Goal: Task Accomplishment & Management: Complete application form

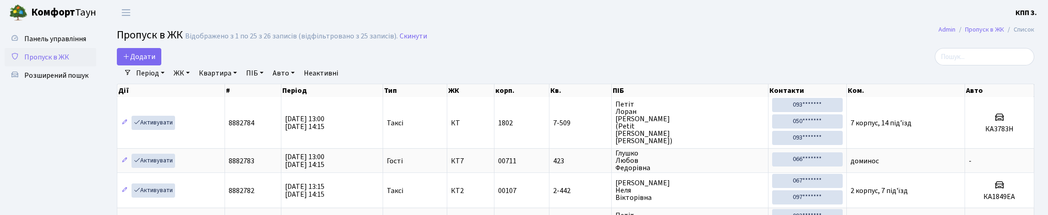
select select "25"
click at [70, 85] on link "Розширений пошук" at bounding box center [51, 75] width 92 height 18
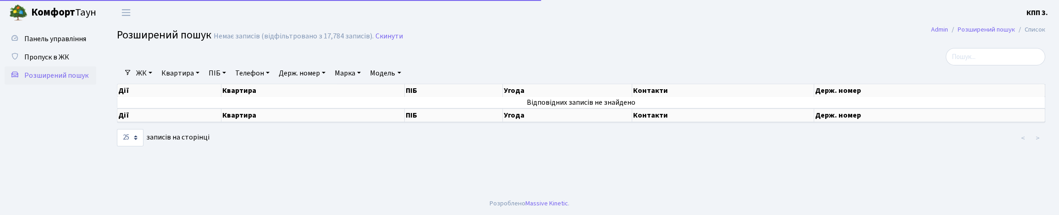
select select "25"
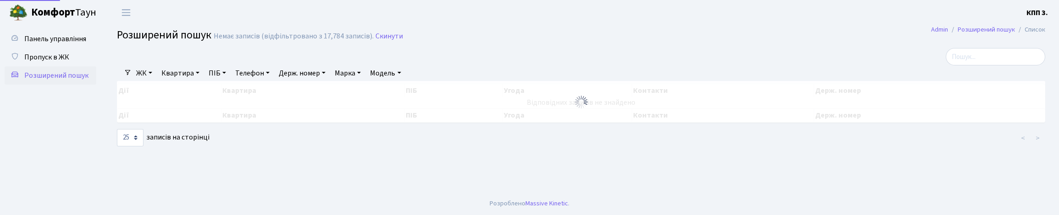
click at [230, 81] on link "ПІБ" at bounding box center [217, 74] width 25 height 16
type input "2"
click at [54, 62] on span "Пропуск в ЖК" at bounding box center [46, 57] width 45 height 10
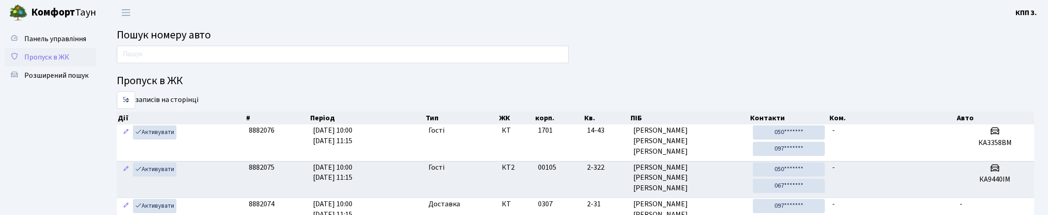
click at [64, 62] on span "Пропуск в ЖК" at bounding box center [46, 57] width 45 height 10
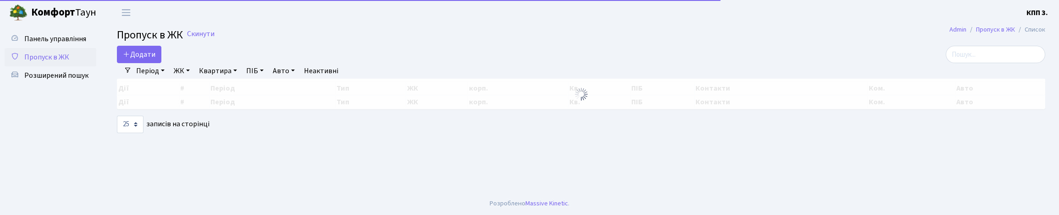
select select "25"
click at [984, 55] on input "search" at bounding box center [995, 54] width 99 height 17
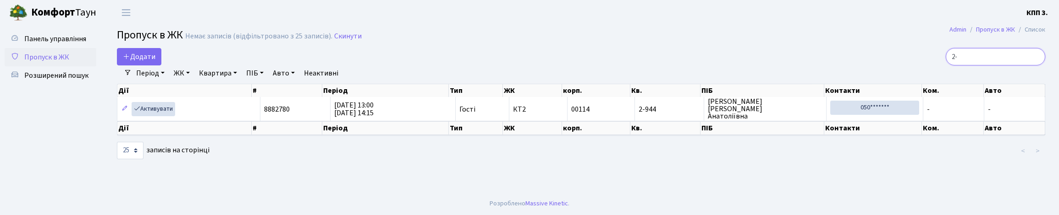
type input "2"
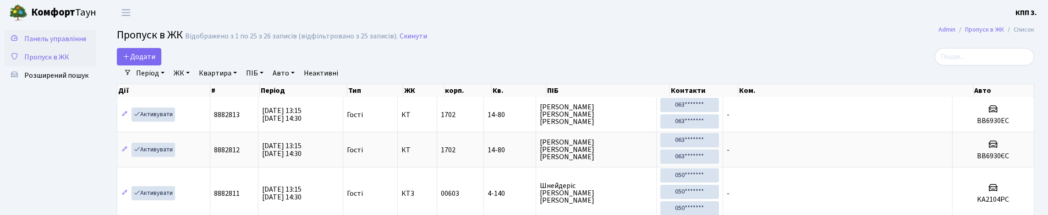
click at [62, 48] on link "Панель управління" at bounding box center [51, 39] width 92 height 18
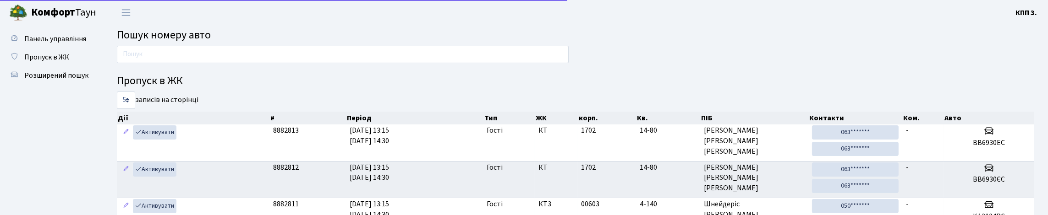
click at [163, 56] on input "text" at bounding box center [343, 54] width 452 height 17
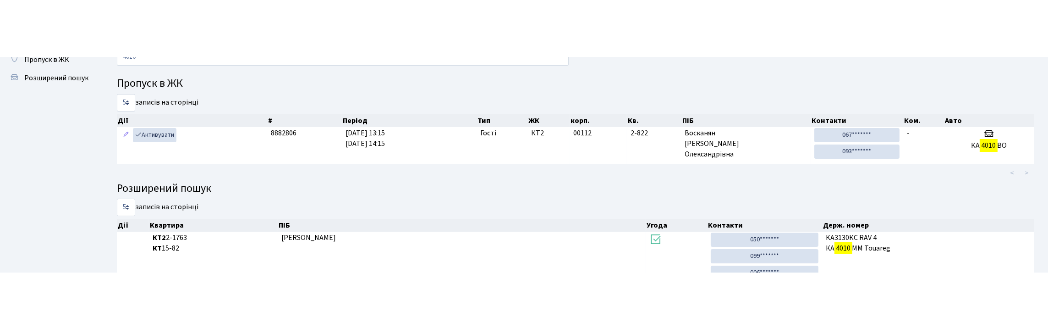
scroll to position [45, 0]
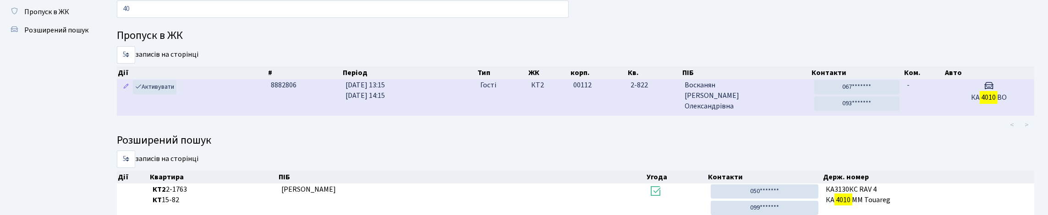
type input "4"
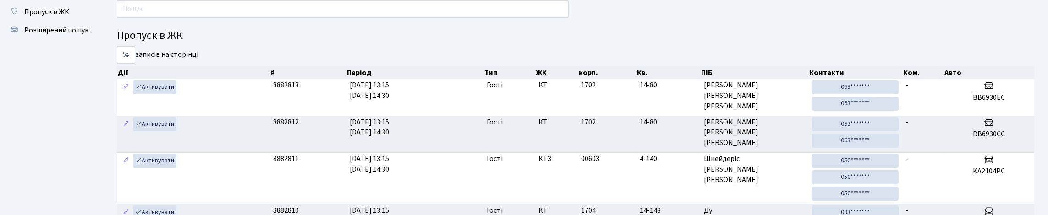
click at [153, 14] on input "text" at bounding box center [343, 8] width 452 height 17
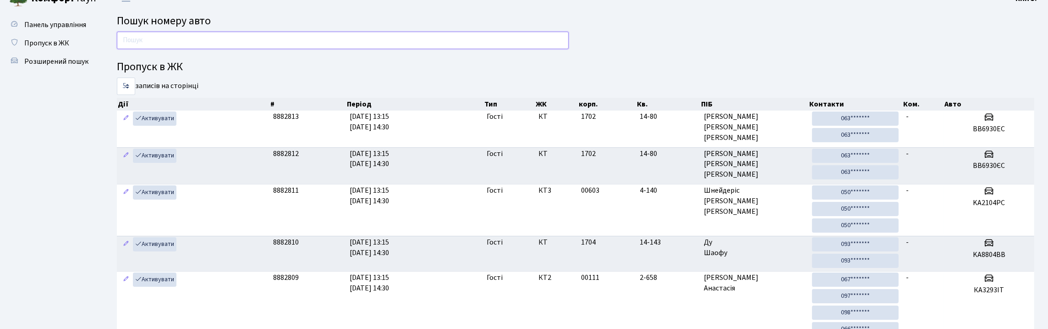
scroll to position [0, 0]
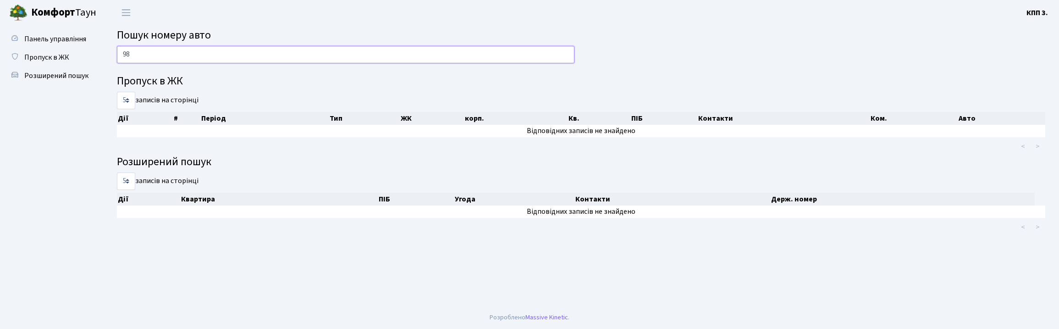
type input "9"
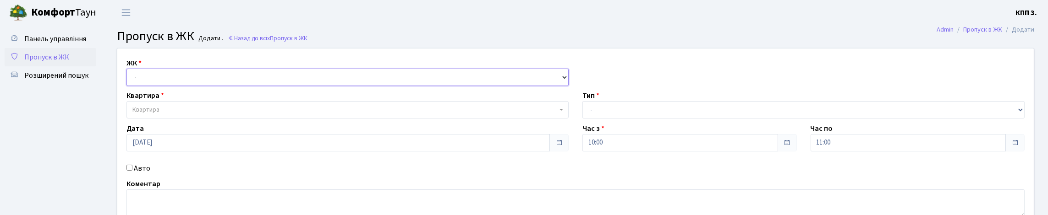
click at [149, 86] on select "- КТ, вул. Регенераторна, 4 КТ2, просп. Соборності, 17 КТ3, вул. Березнева, 16 …" at bounding box center [348, 77] width 442 height 17
select select "271"
click at [129, 79] on select "- КТ, вул. Регенераторна, 4 КТ2, просп. Соборності, 17 КТ3, вул. Березнева, 16 …" at bounding box center [348, 77] width 442 height 17
select select
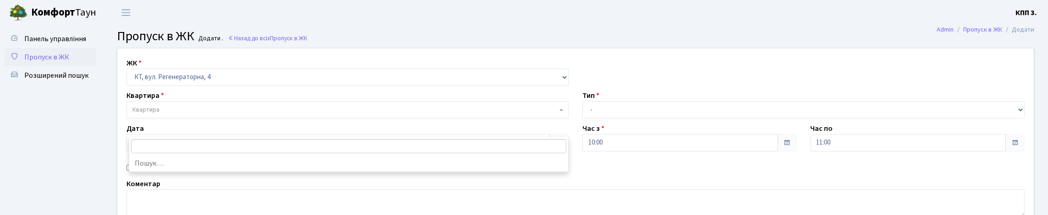
click at [175, 115] on span "Квартира" at bounding box center [344, 109] width 425 height 9
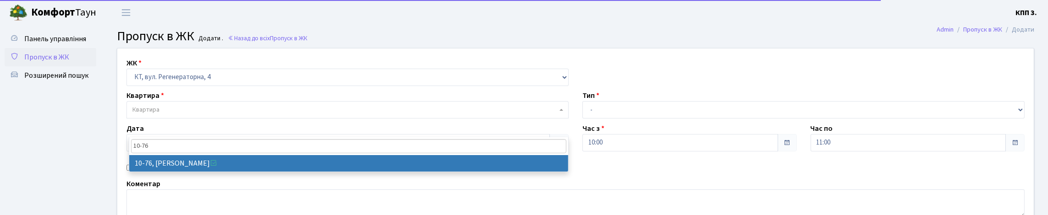
type input "10-76"
select select "6645"
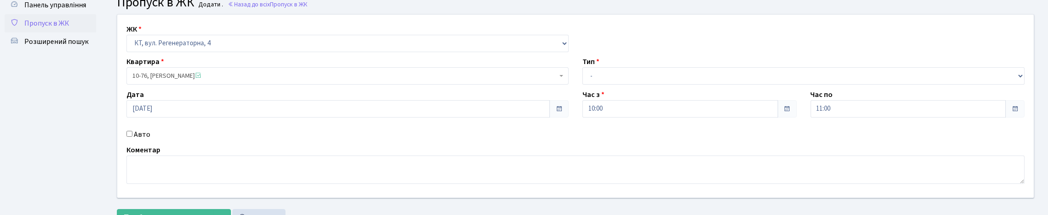
scroll to position [92, 0]
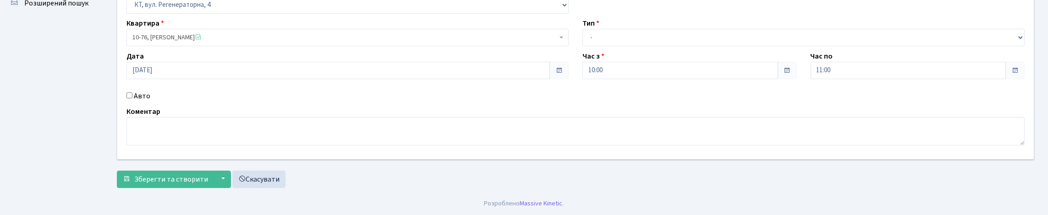
click at [141, 102] on label "Авто" at bounding box center [142, 96] width 17 height 11
click at [132, 99] on input "Авто" at bounding box center [130, 96] width 6 height 6
checkbox input "true"
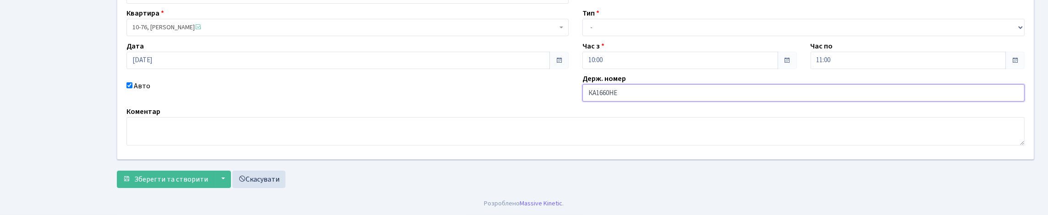
type input "КА1660НЕ"
click at [603, 34] on select "- Доставка Таксі Гості Сервіс" at bounding box center [804, 27] width 442 height 17
select select "2"
click at [583, 28] on select "- Доставка Таксі Гості Сервіс" at bounding box center [804, 27] width 442 height 17
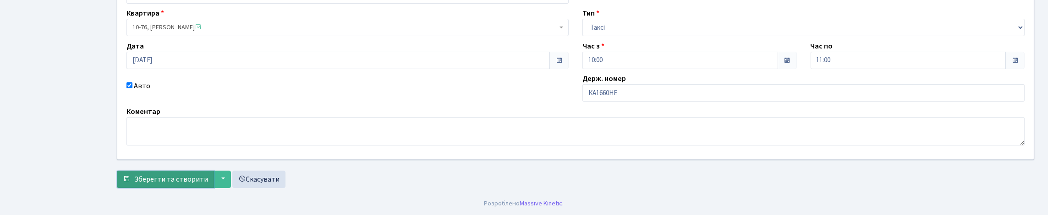
click at [161, 182] on span "Зберегти та створити" at bounding box center [171, 180] width 74 height 10
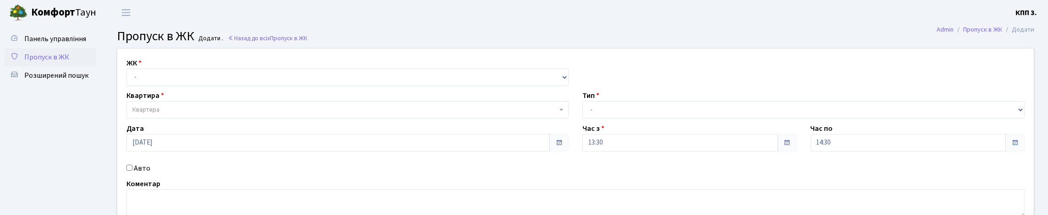
click at [60, 66] on link "Пропуск в ЖК" at bounding box center [51, 57] width 92 height 18
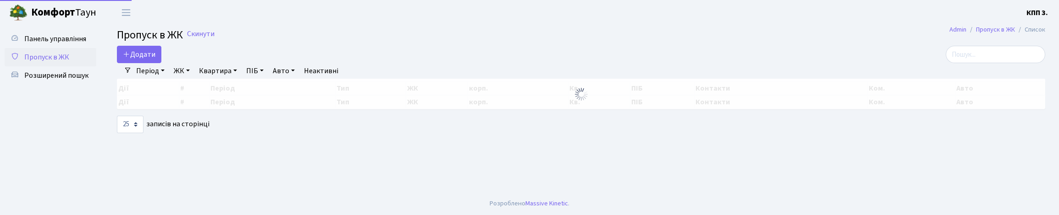
select select "25"
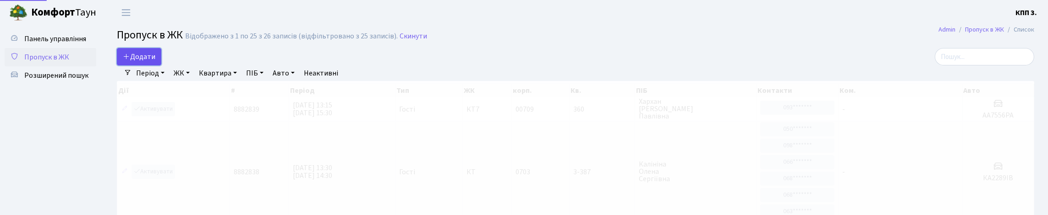
click at [138, 62] on span "Додати" at bounding box center [139, 57] width 33 height 10
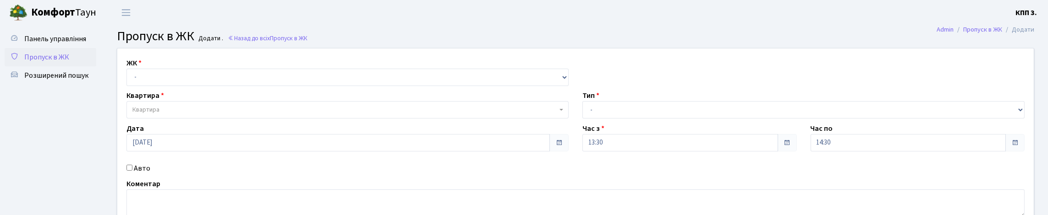
click at [69, 62] on span "Пропуск в ЖК" at bounding box center [46, 57] width 45 height 10
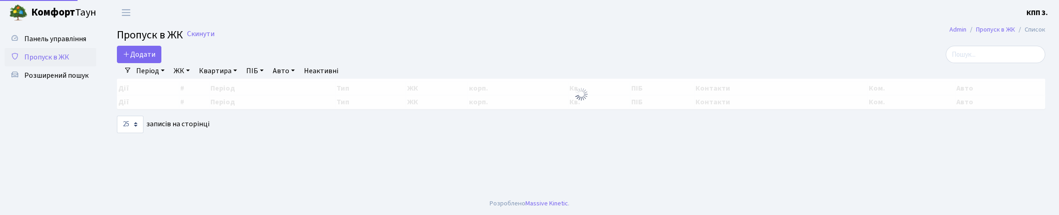
select select "25"
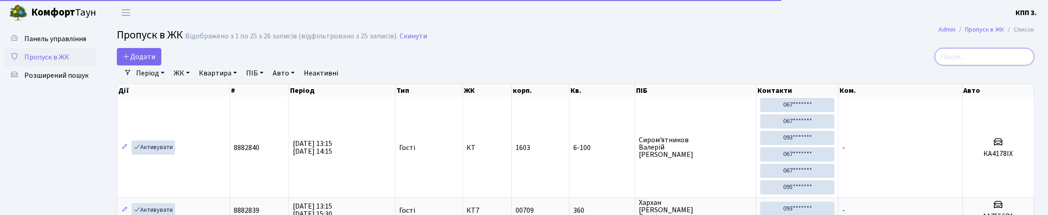
click at [995, 66] on input "search" at bounding box center [984, 56] width 99 height 17
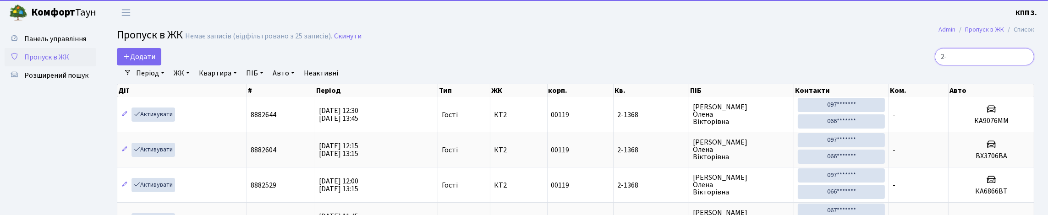
type input "2"
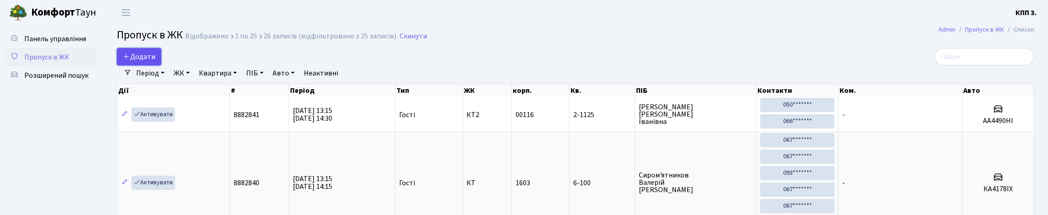
click at [155, 62] on span "Додати" at bounding box center [139, 57] width 33 height 10
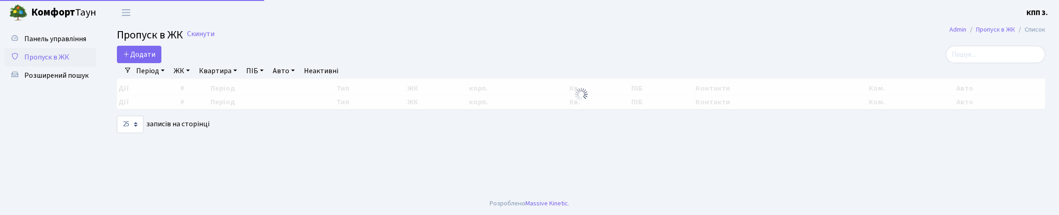
select select "25"
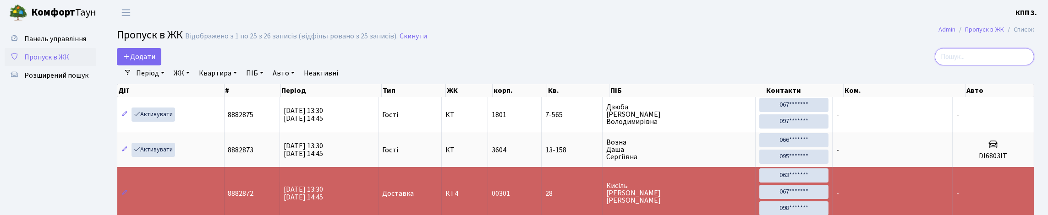
click at [984, 66] on input "search" at bounding box center [984, 56] width 99 height 17
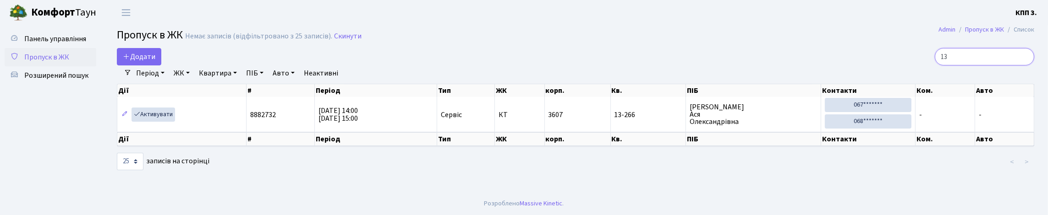
type input "1"
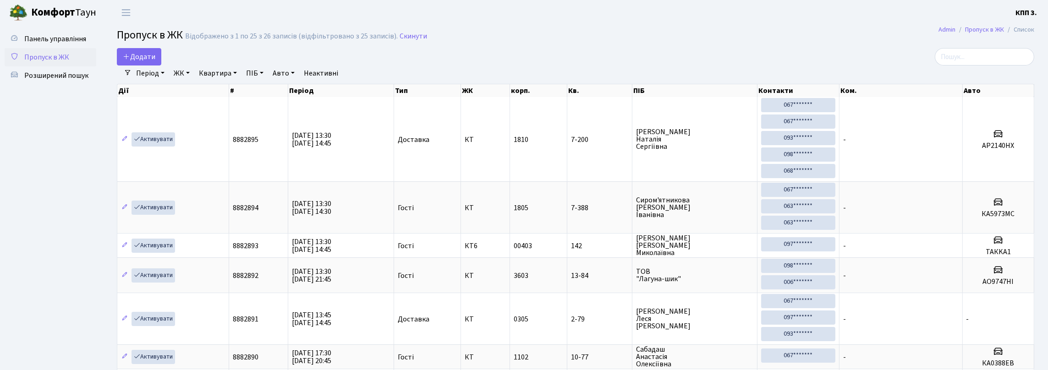
click at [570, 41] on h2 "Пропуск в ЖК Відображено з 1 по 25 з 26 записів (відфільтровано з 25 записів). …" at bounding box center [576, 37] width 918 height 16
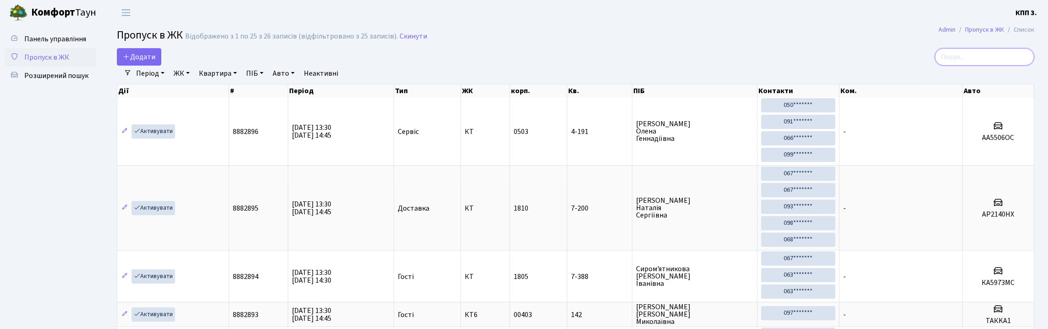
drag, startPoint x: 970, startPoint y: 63, endPoint x: 808, endPoint y: 62, distance: 161.8
click at [966, 63] on input "search" at bounding box center [984, 56] width 99 height 17
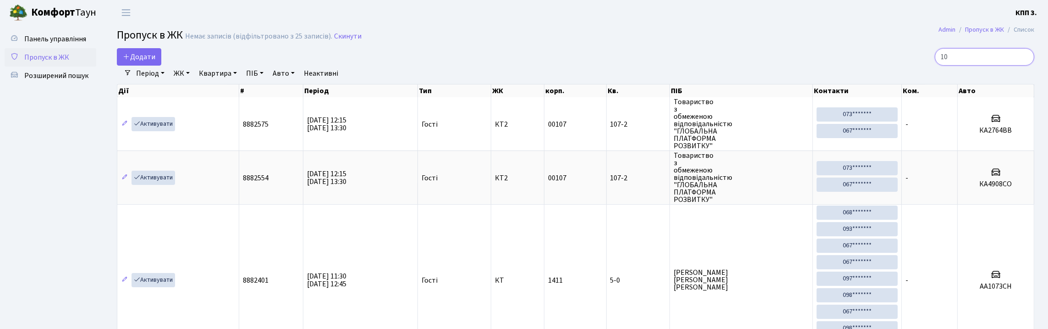
type input "1"
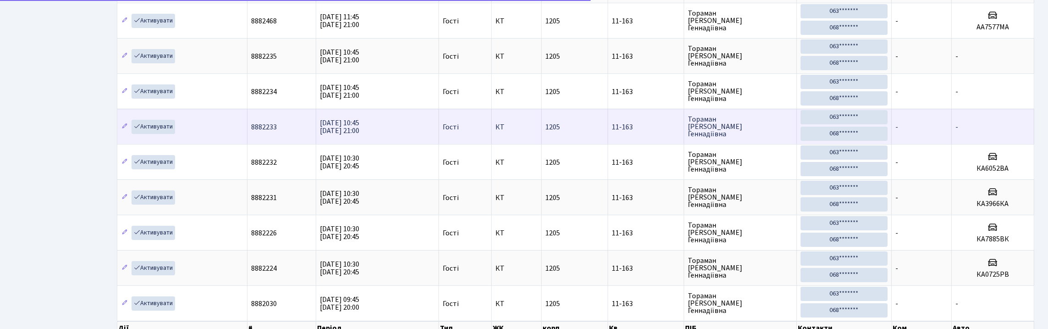
scroll to position [183, 0]
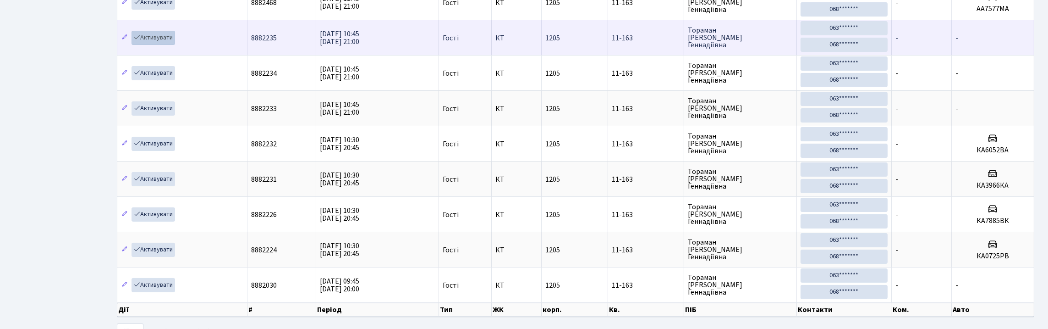
type input "11-163"
click at [175, 45] on link "Активувати" at bounding box center [154, 38] width 44 height 14
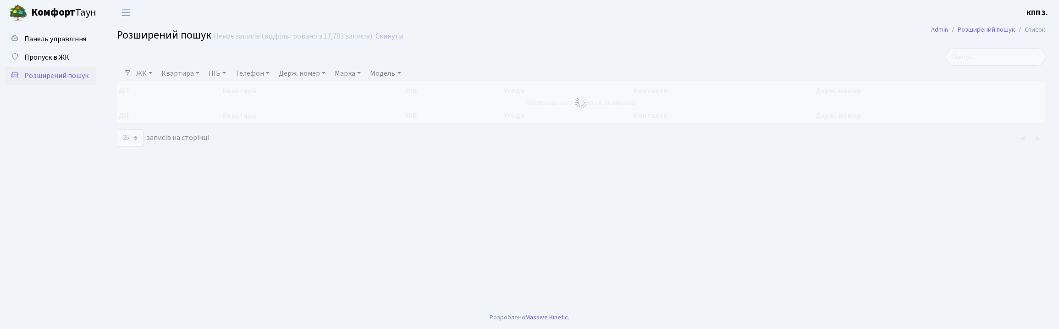
select select "25"
click at [230, 81] on link "ПІБ" at bounding box center [217, 74] width 25 height 16
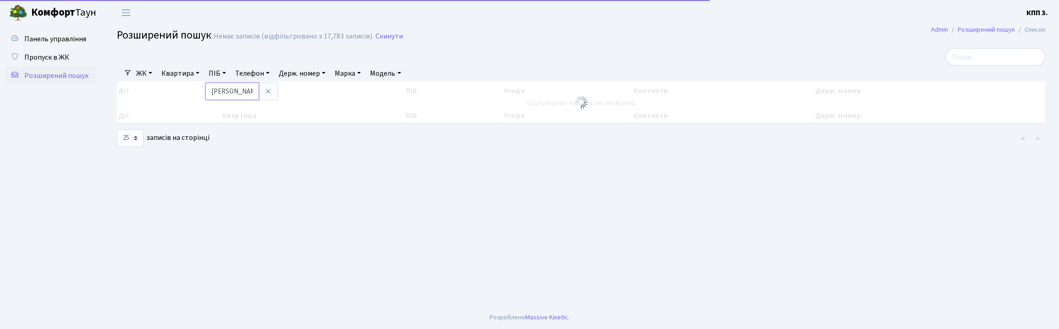
type input "РЕДЬ"
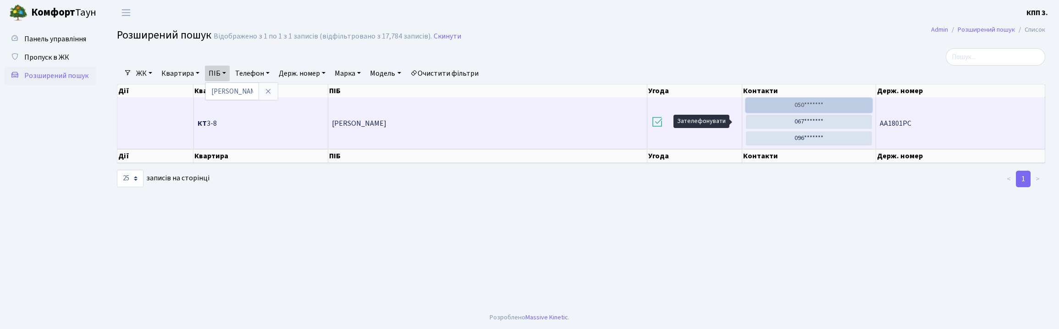
click at [810, 112] on link "050*******" at bounding box center [809, 105] width 126 height 14
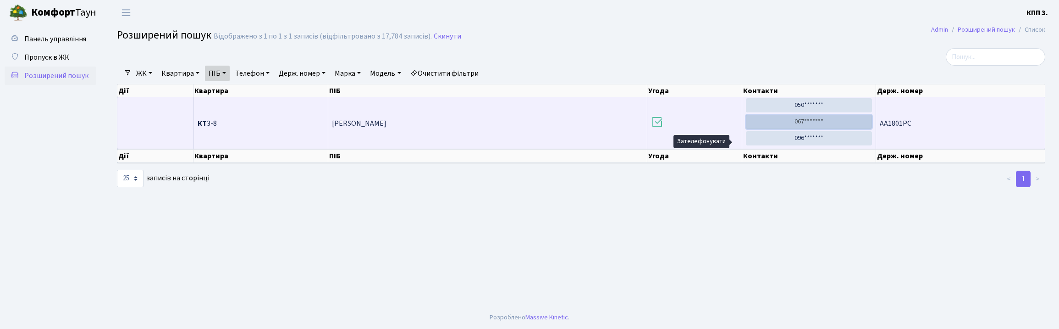
click at [820, 129] on link "067*******" at bounding box center [809, 122] width 126 height 14
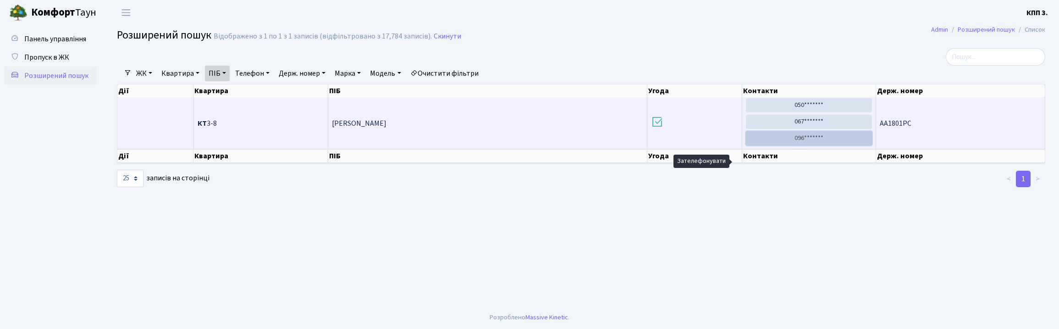
click at [816, 145] on link "096*******" at bounding box center [809, 138] width 126 height 14
click at [813, 145] on link "096*******" at bounding box center [809, 138] width 126 height 14
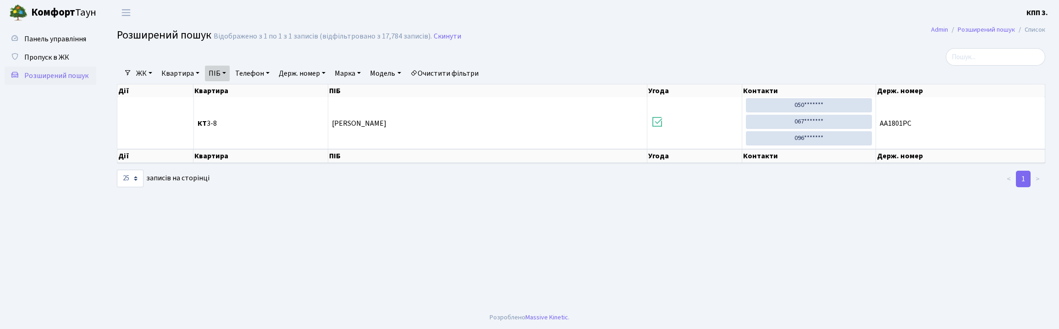
click at [230, 81] on link "ПІБ" at bounding box center [217, 74] width 25 height 16
click at [272, 95] on icon at bounding box center [268, 91] width 7 height 7
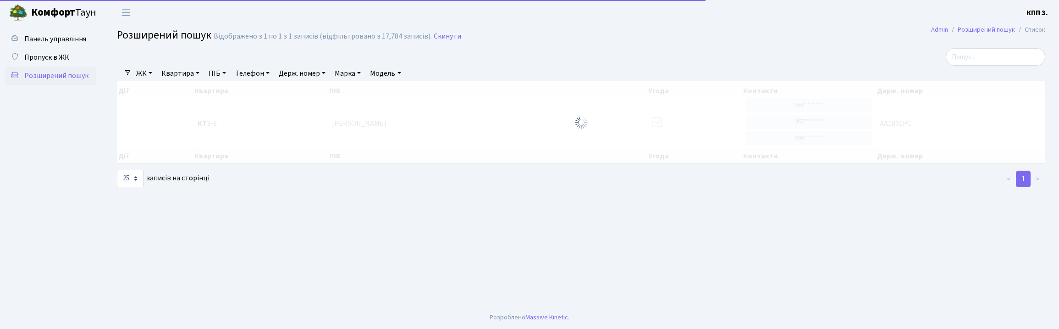
click at [203, 81] on link "Квартира" at bounding box center [180, 74] width 45 height 16
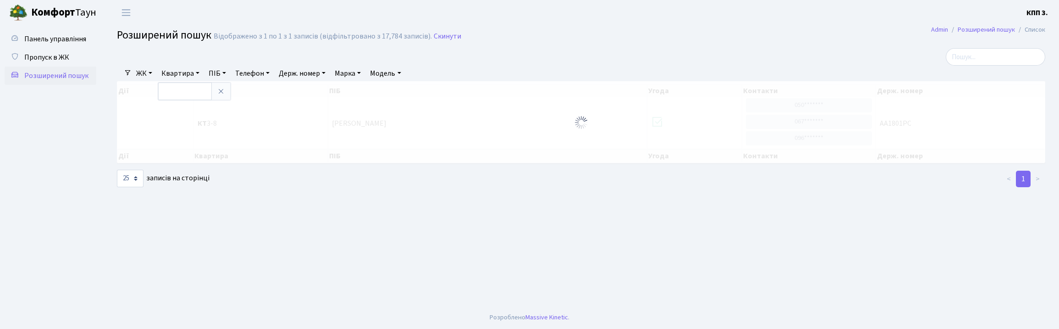
click at [53, 81] on span "Розширений пошук" at bounding box center [56, 76] width 64 height 10
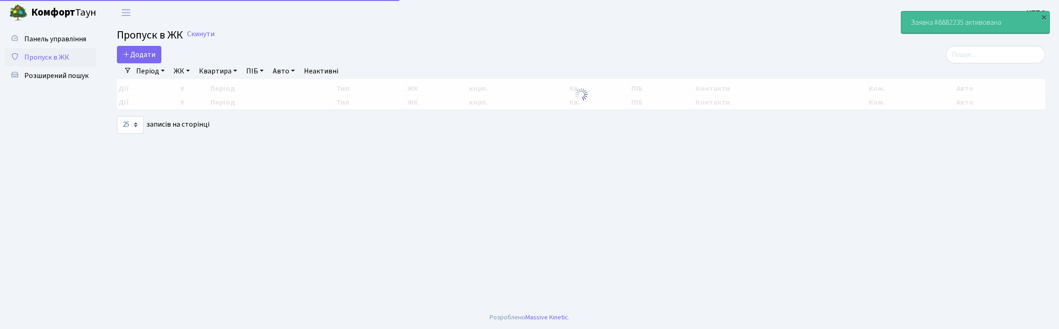
select select "25"
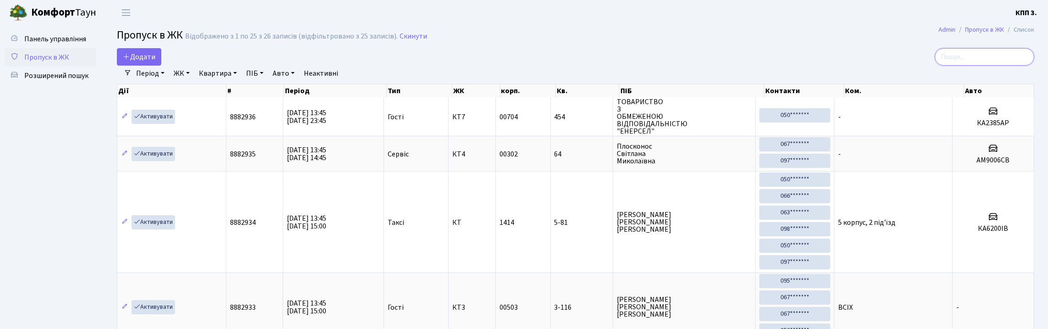
click at [954, 66] on input "search" at bounding box center [984, 56] width 99 height 17
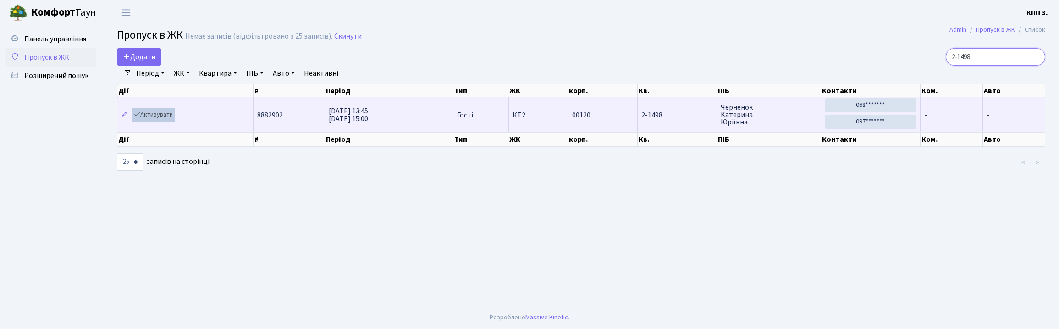
type input "2-1498"
click at [171, 122] on link "Активувати" at bounding box center [154, 115] width 44 height 14
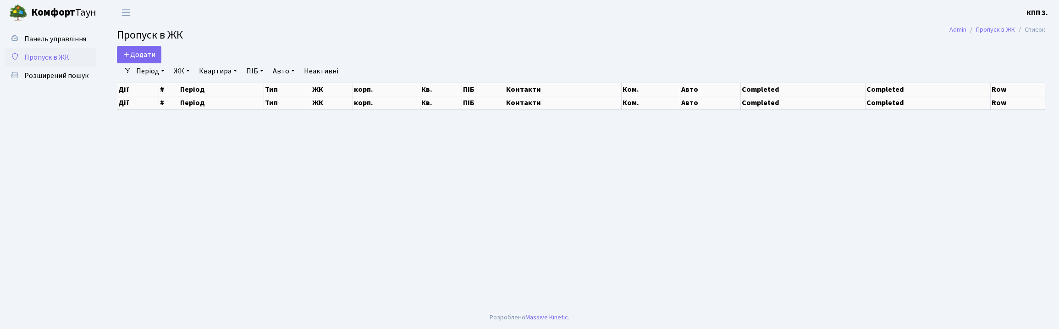
select select "25"
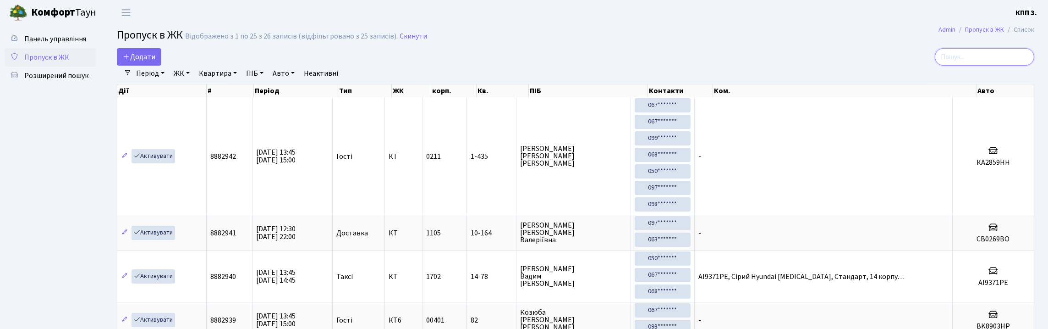
click at [970, 58] on input "search" at bounding box center [984, 56] width 99 height 17
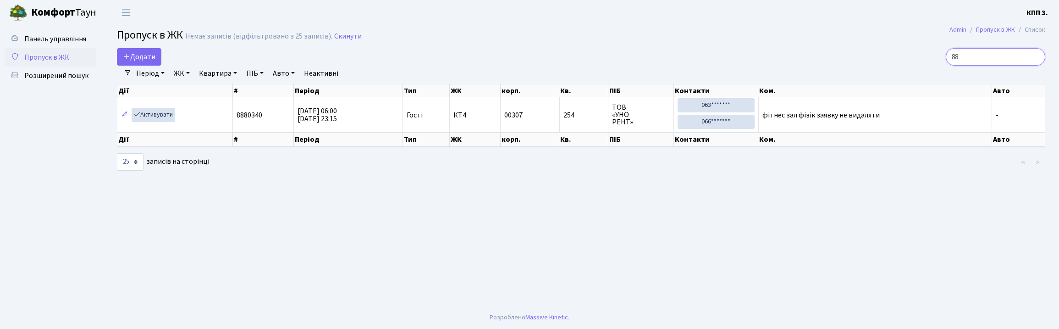
type input "8"
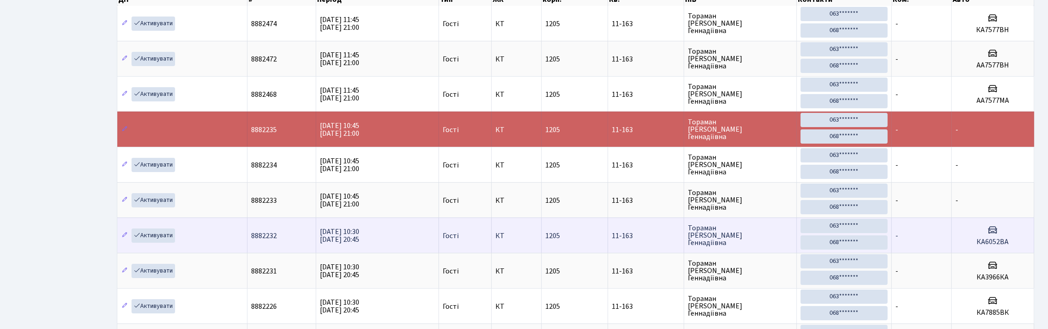
scroll to position [92, 0]
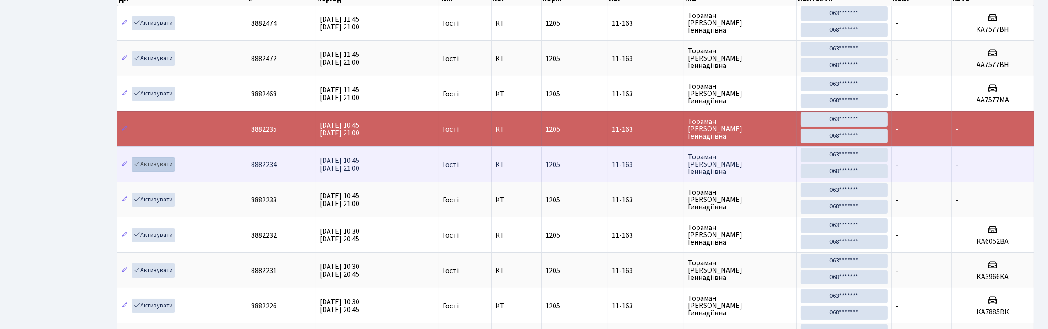
type input "11-163"
click at [156, 171] on link "Активувати" at bounding box center [154, 164] width 44 height 14
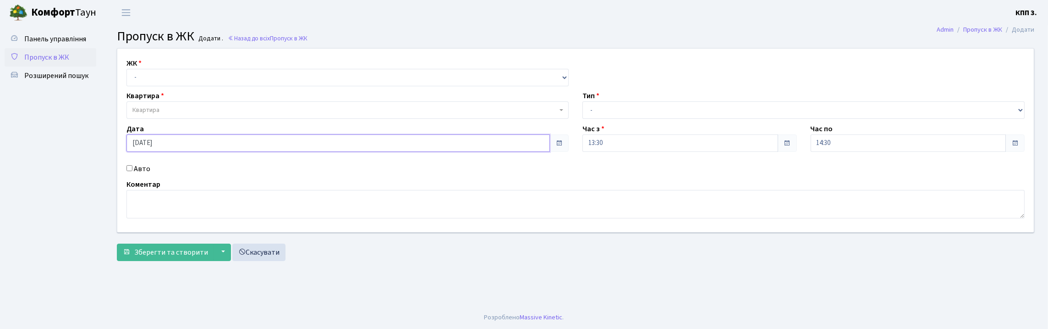
click at [181, 152] on input "[DATE]" at bounding box center [339, 142] width 424 height 17
click at [277, 65] on div "ЖК - КТ, вул. Регенераторна, 4 КТ2, просп. [STREET_ADDRESS] [STREET_ADDRESS] [P…" at bounding box center [348, 72] width 456 height 28
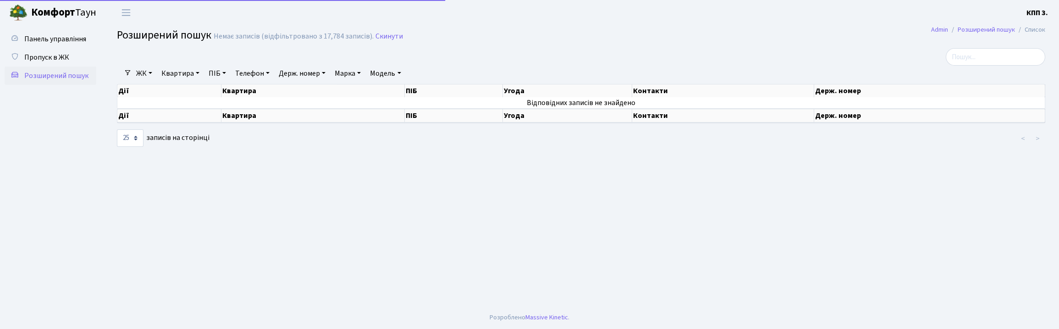
select select "25"
click at [185, 81] on link "Квартира" at bounding box center [180, 74] width 45 height 16
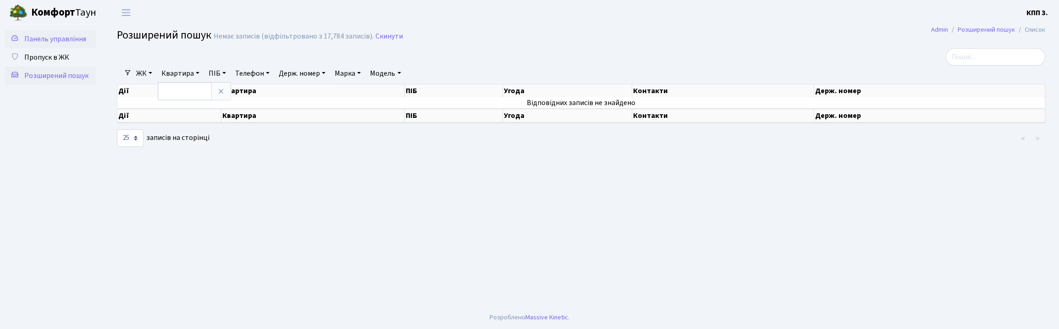
click at [39, 44] on span "Панель управління" at bounding box center [55, 39] width 62 height 10
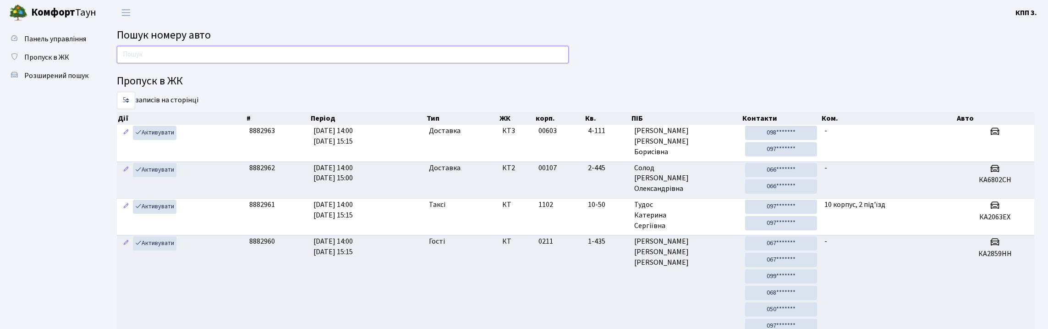
drag, startPoint x: 365, startPoint y: 54, endPoint x: 398, endPoint y: 49, distance: 32.9
click at [365, 54] on input "text" at bounding box center [343, 54] width 452 height 17
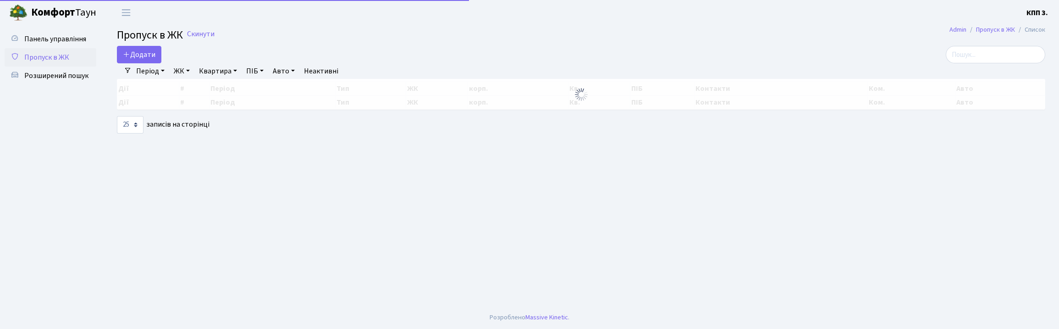
select select "25"
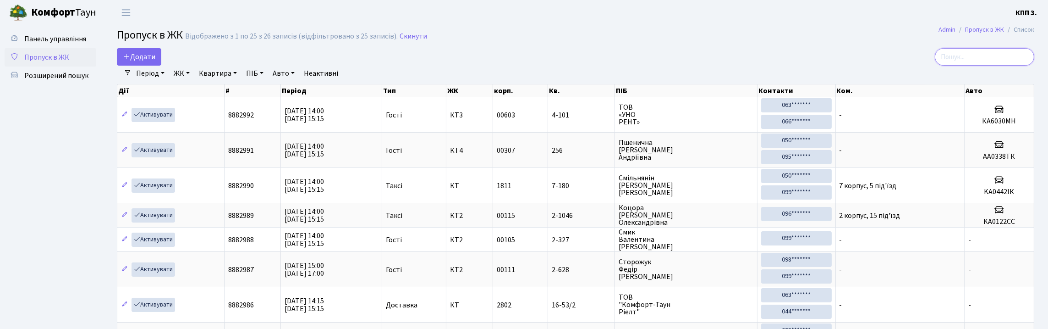
click at [950, 61] on input "search" at bounding box center [984, 56] width 99 height 17
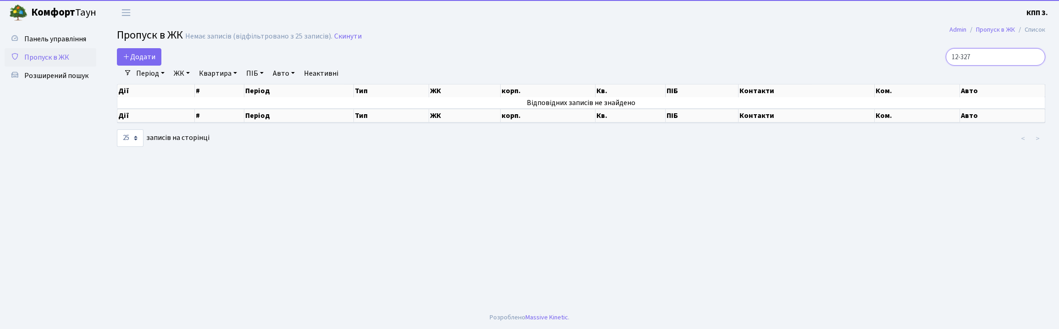
click at [947, 66] on input "12-327" at bounding box center [995, 56] width 99 height 17
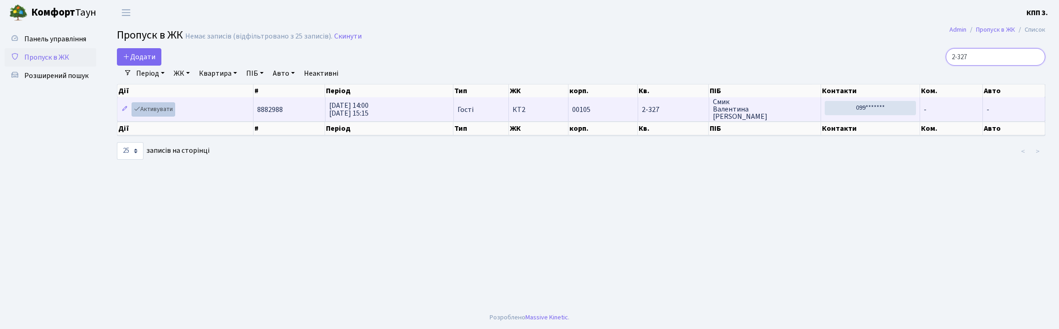
type input "2-327"
click at [163, 116] on link "Активувати" at bounding box center [154, 109] width 44 height 14
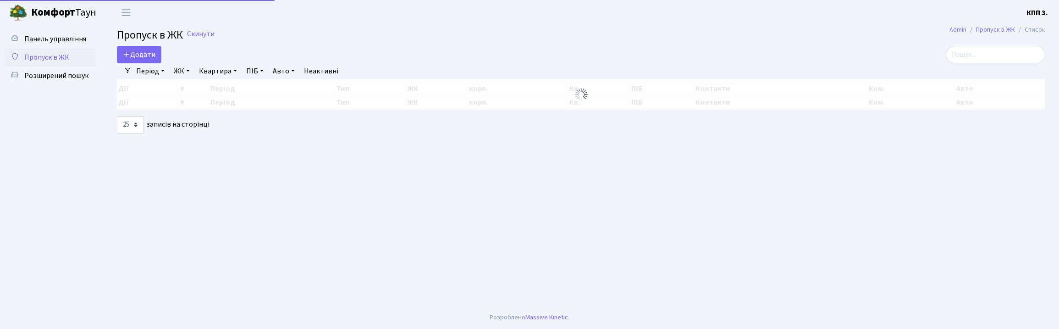
select select "25"
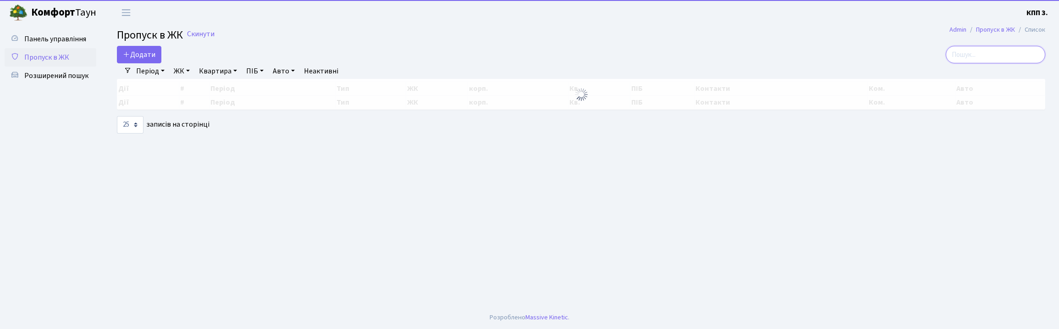
click at [952, 63] on input "search" at bounding box center [995, 54] width 99 height 17
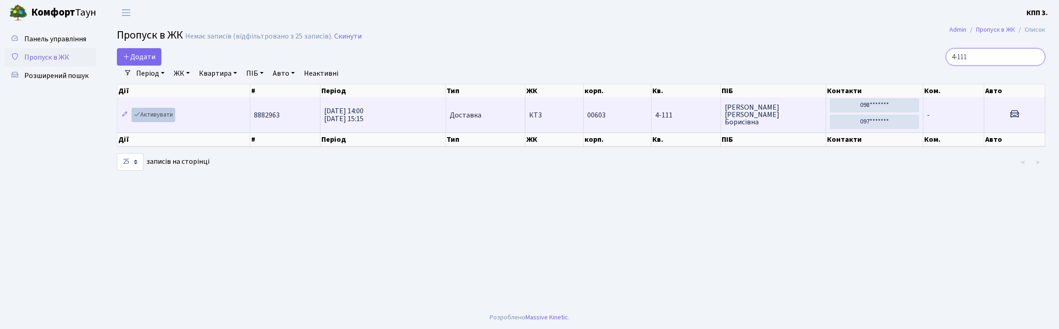
type input "4-111"
click at [166, 122] on link "Активувати" at bounding box center [154, 115] width 44 height 14
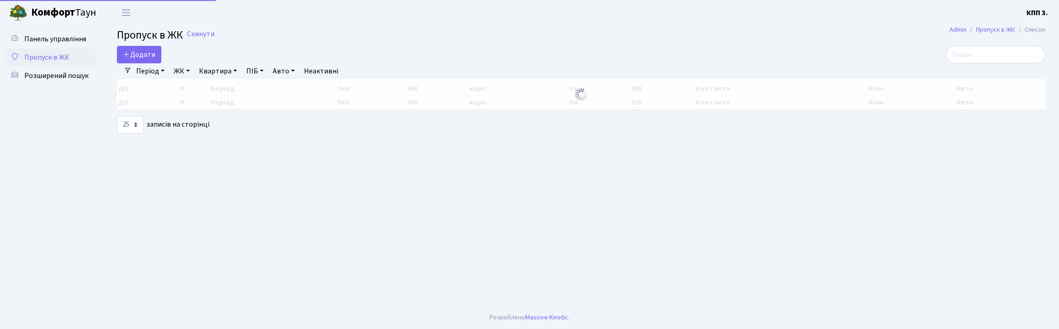
select select "25"
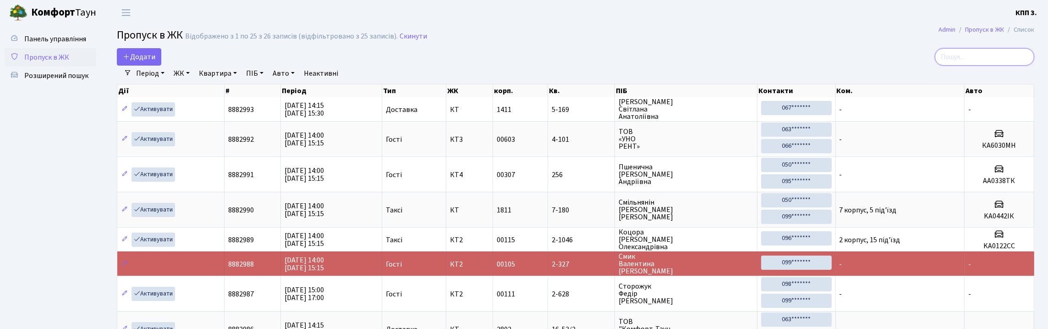
click at [992, 64] on input "search" at bounding box center [984, 56] width 99 height 17
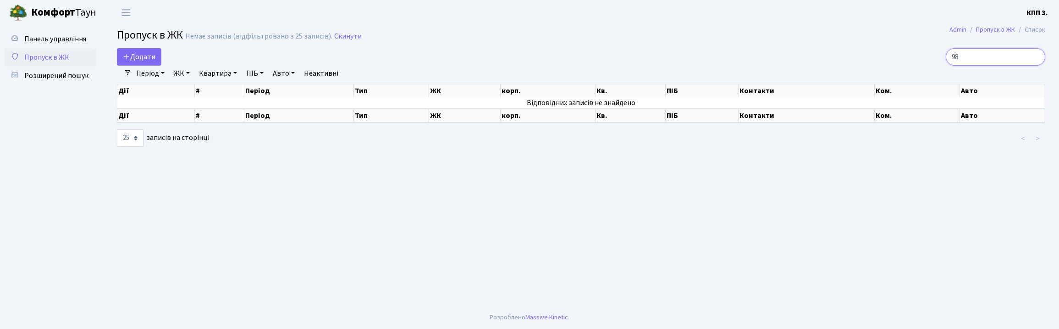
type input "9"
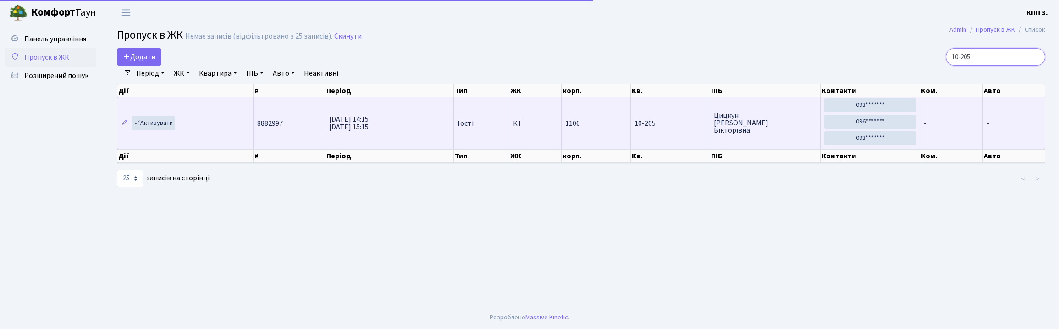
scroll to position [1, 0]
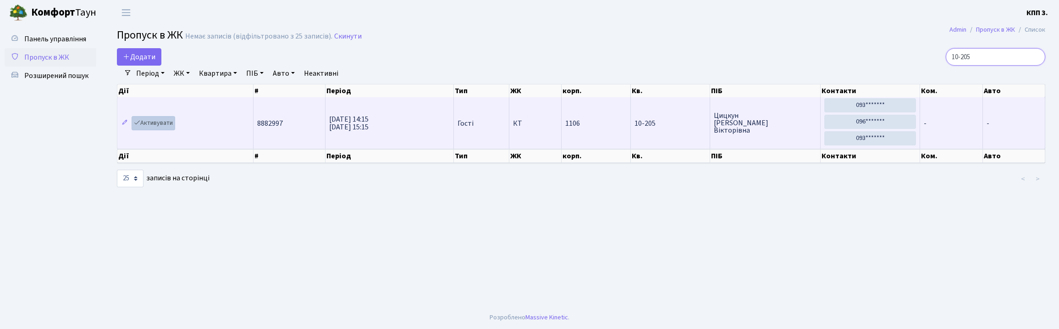
type input "10-205"
click at [140, 126] on icon at bounding box center [137, 122] width 6 height 6
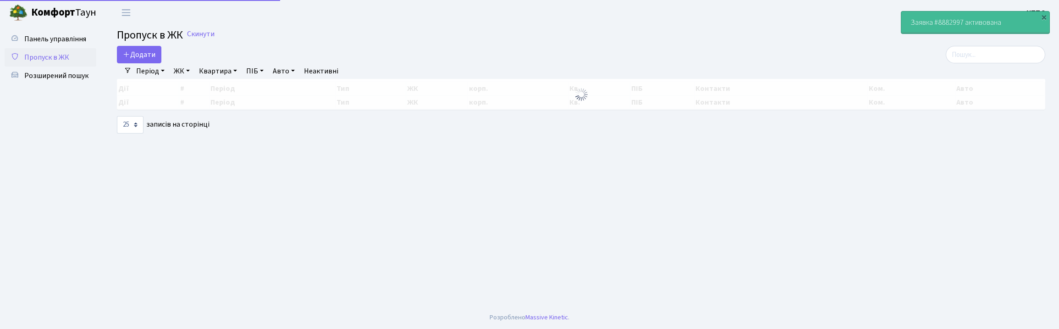
select select "25"
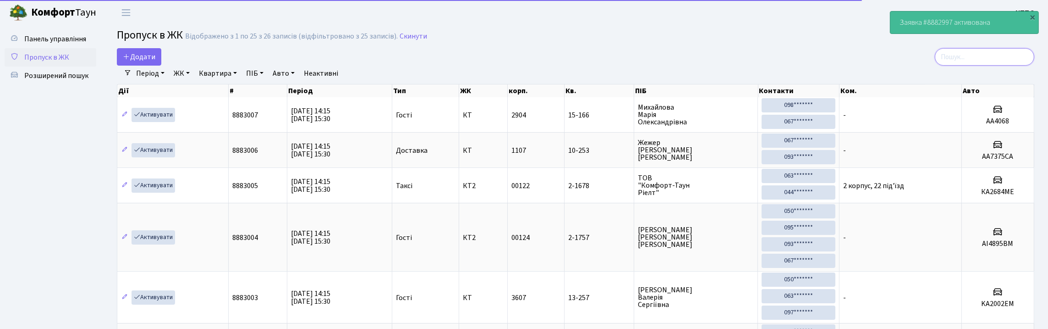
click at [935, 63] on input "search" at bounding box center [984, 56] width 99 height 17
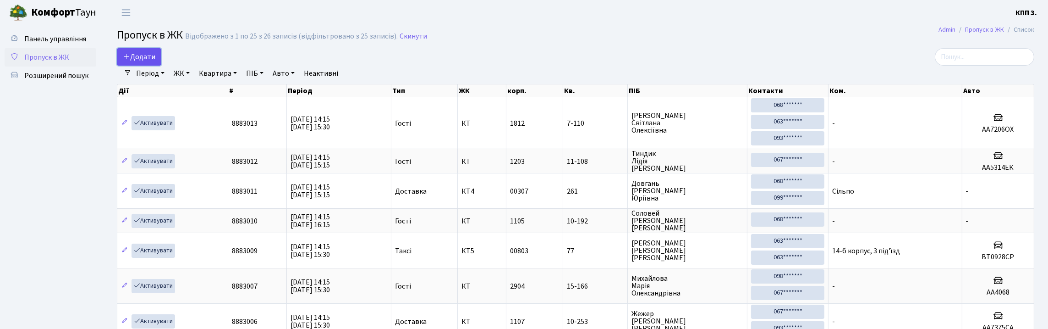
click at [151, 60] on span "Додати" at bounding box center [139, 57] width 33 height 10
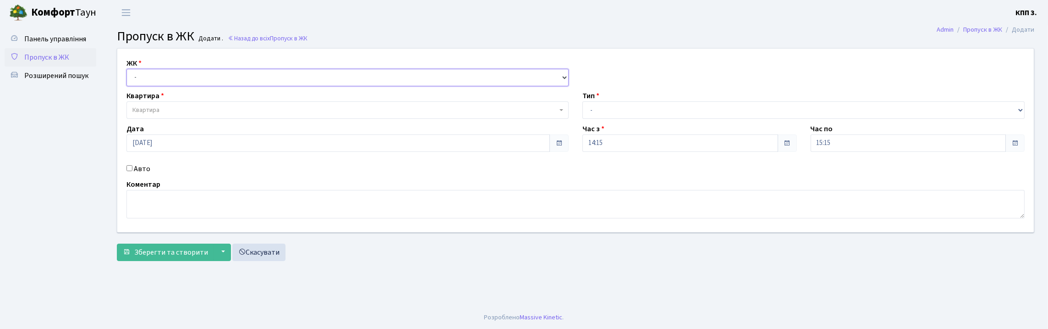
click at [165, 86] on select "- КТ, вул. Регенераторна, 4 КТ2, просп. [STREET_ADDRESS] [STREET_ADDRESS] [PERS…" at bounding box center [348, 77] width 442 height 17
select select "271"
click at [129, 79] on select "- КТ, вул. Регенераторна, 4 КТ2, просп. [STREET_ADDRESS] [STREET_ADDRESS] [PERS…" at bounding box center [348, 77] width 442 height 17
select select
click at [167, 115] on span "Квартира" at bounding box center [344, 109] width 425 height 9
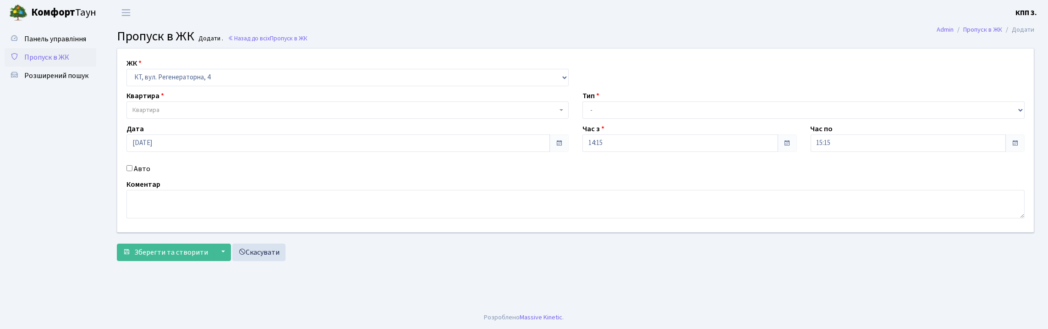
click at [132, 171] on input "Авто" at bounding box center [130, 168] width 6 height 6
checkbox input "true"
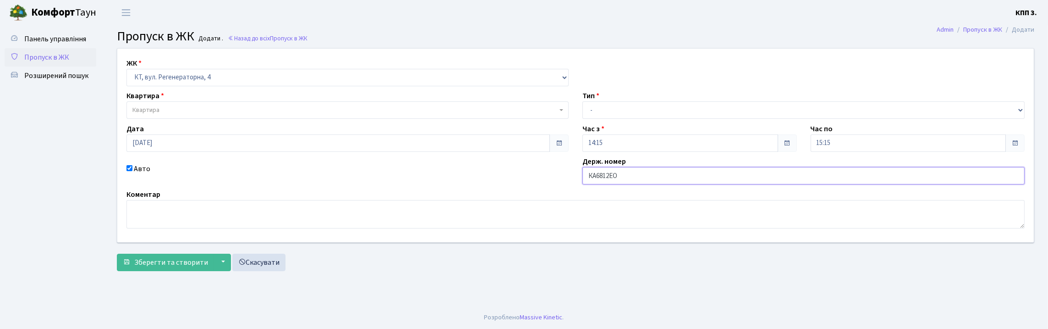
type input "КА6812ЕО"
